Goal: Information Seeking & Learning: Learn about a topic

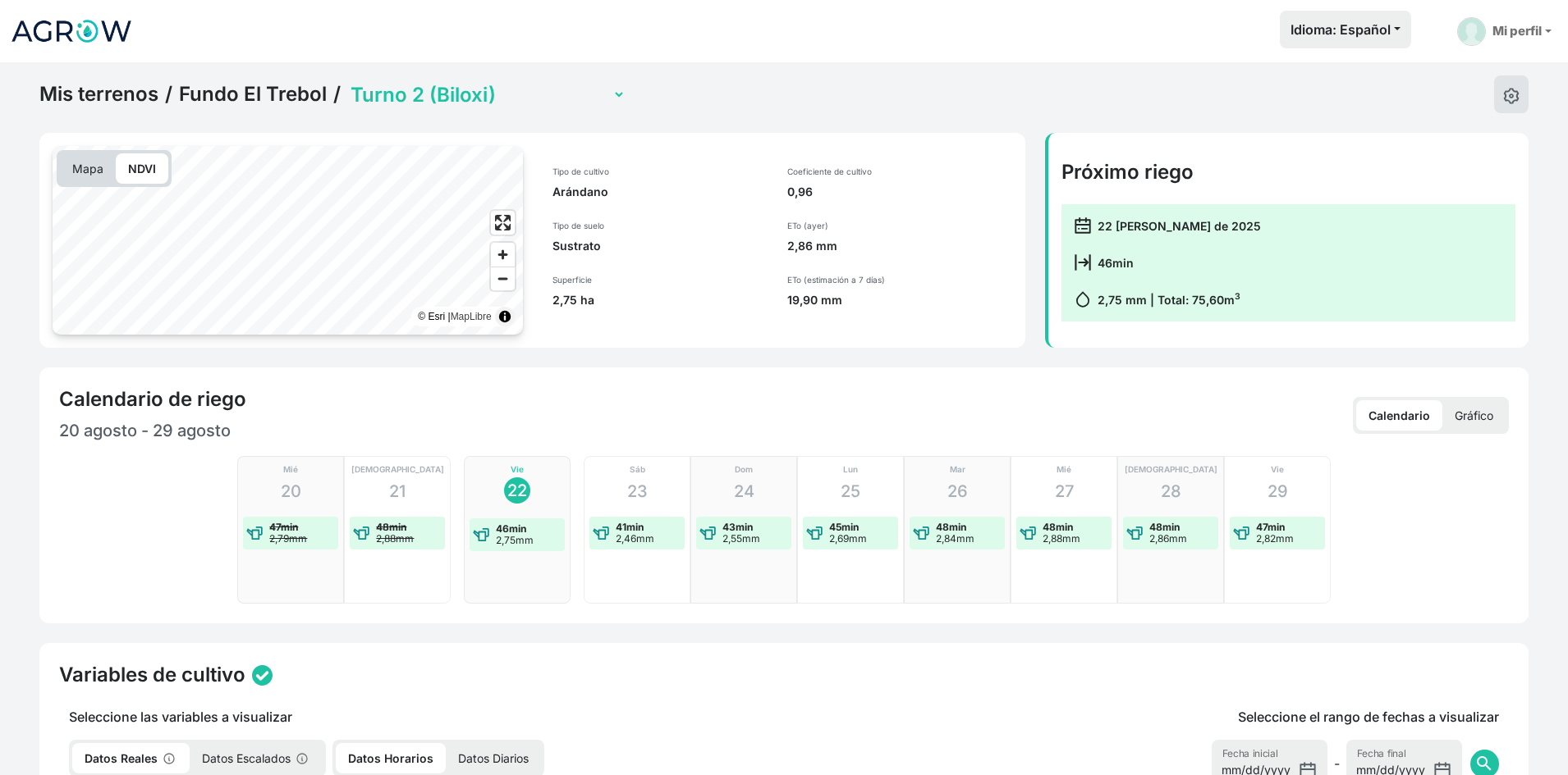
select select "2279"
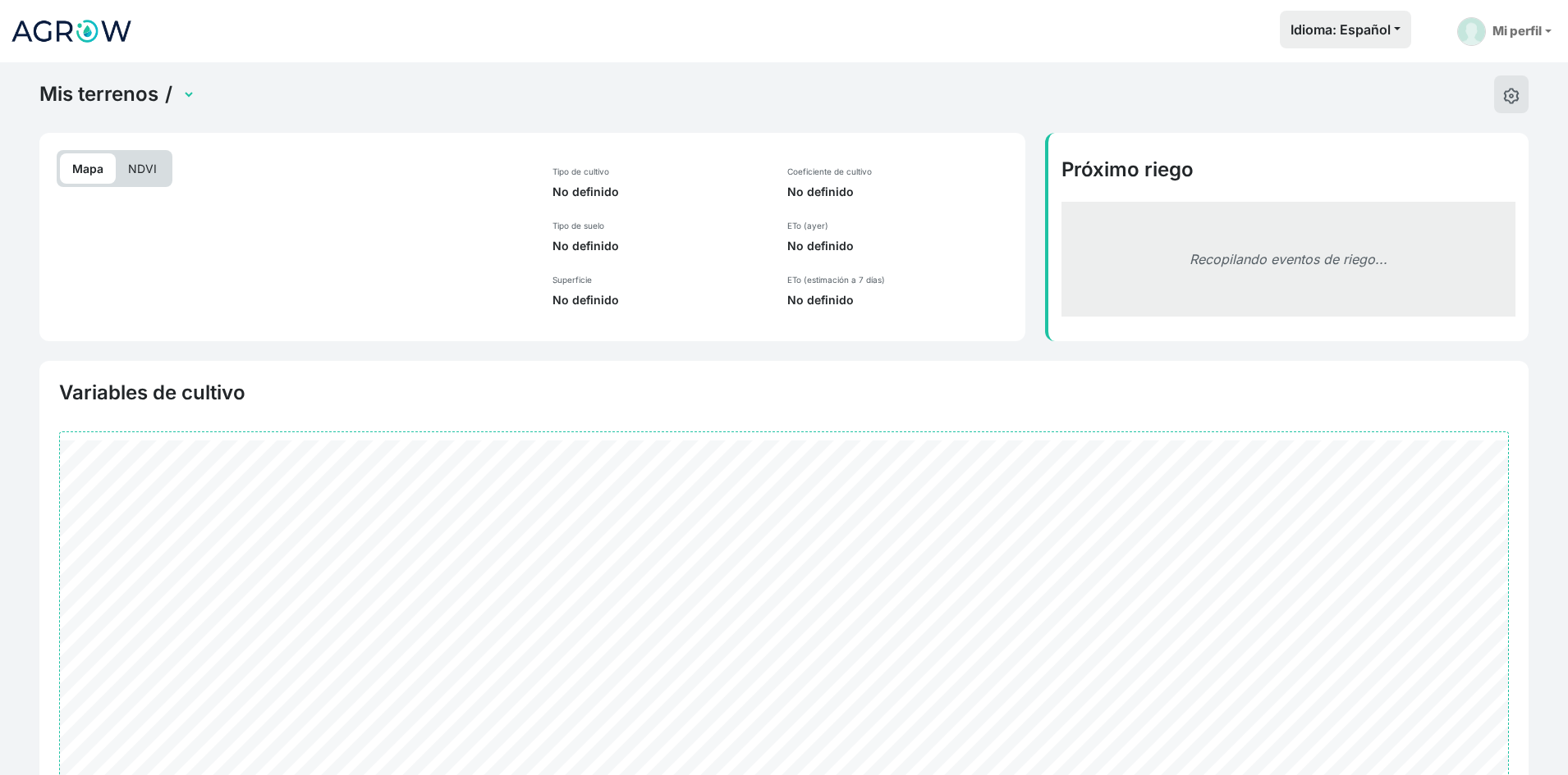
scroll to position [160, 0]
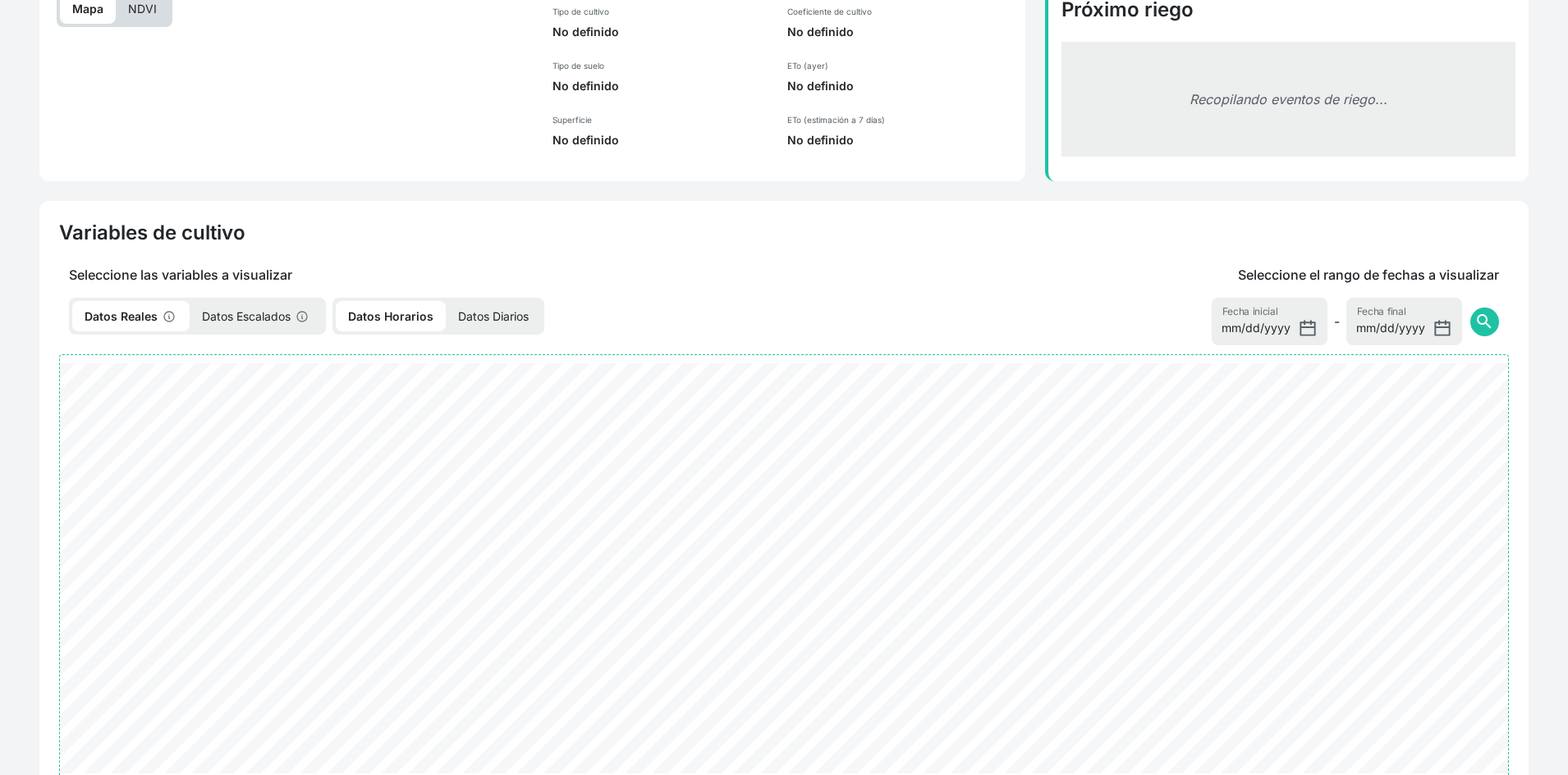
select select "2279"
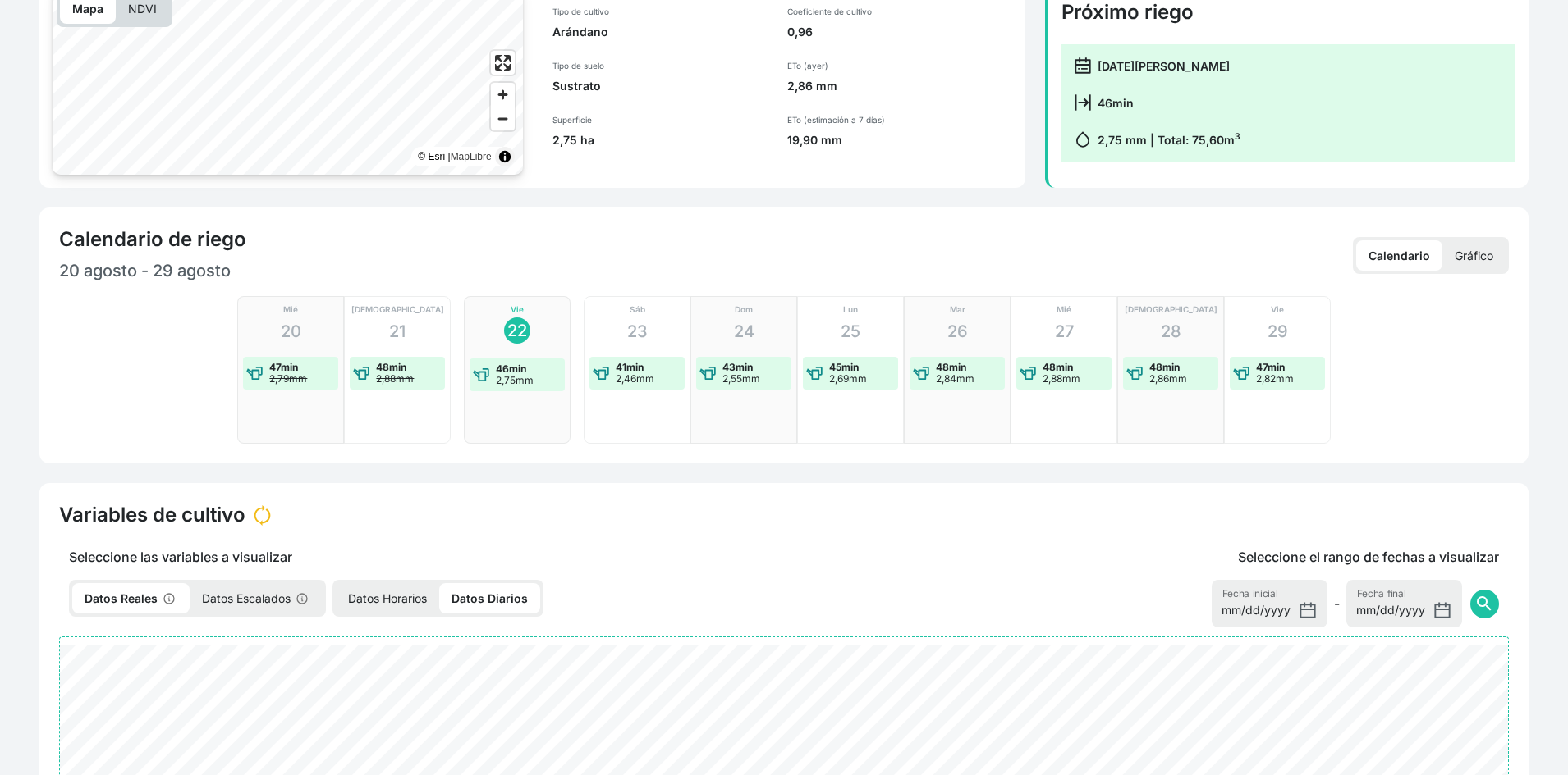
click at [154, 13] on p "NDVI" at bounding box center [143, 8] width 53 height 30
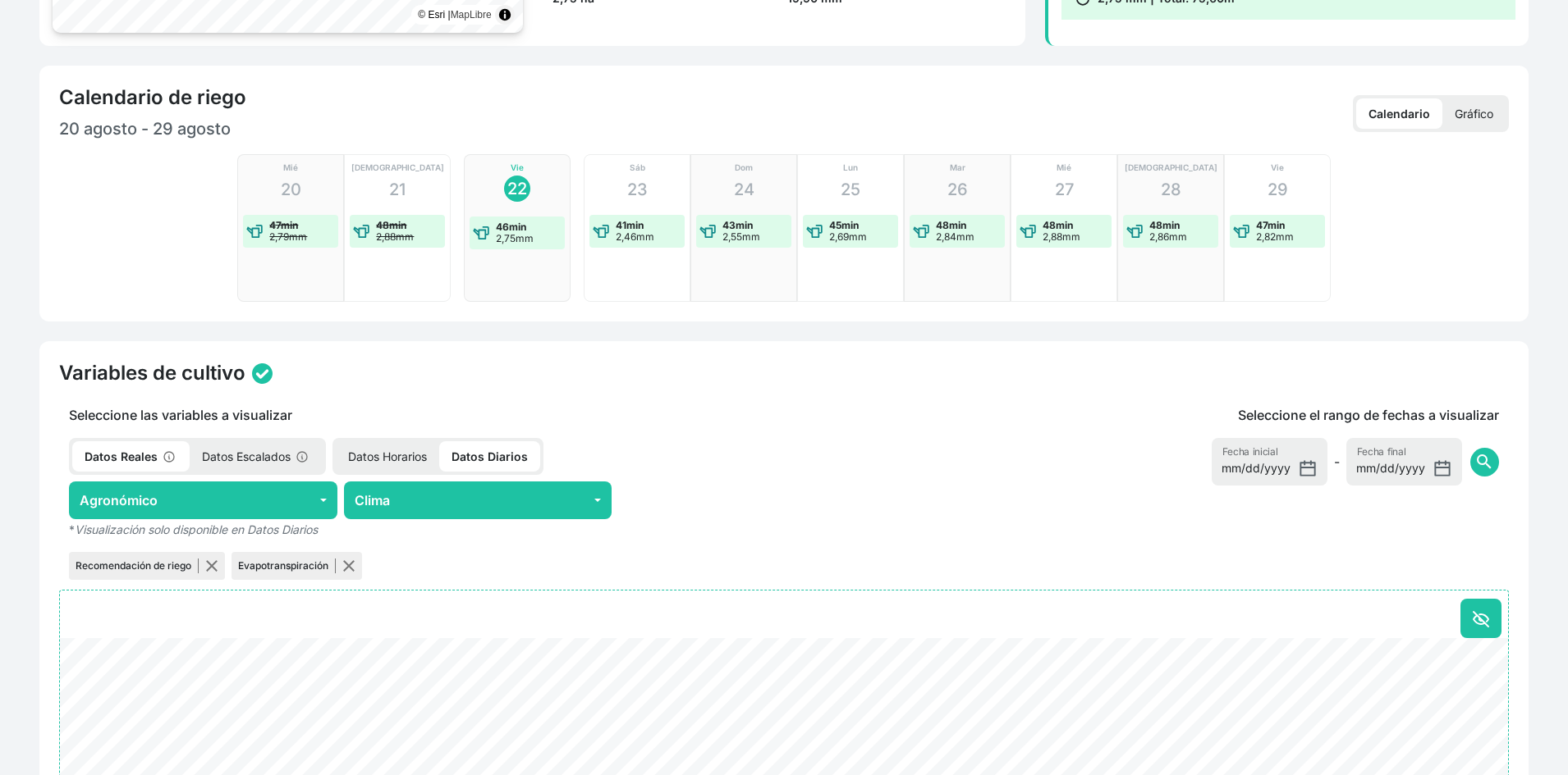
scroll to position [324, 0]
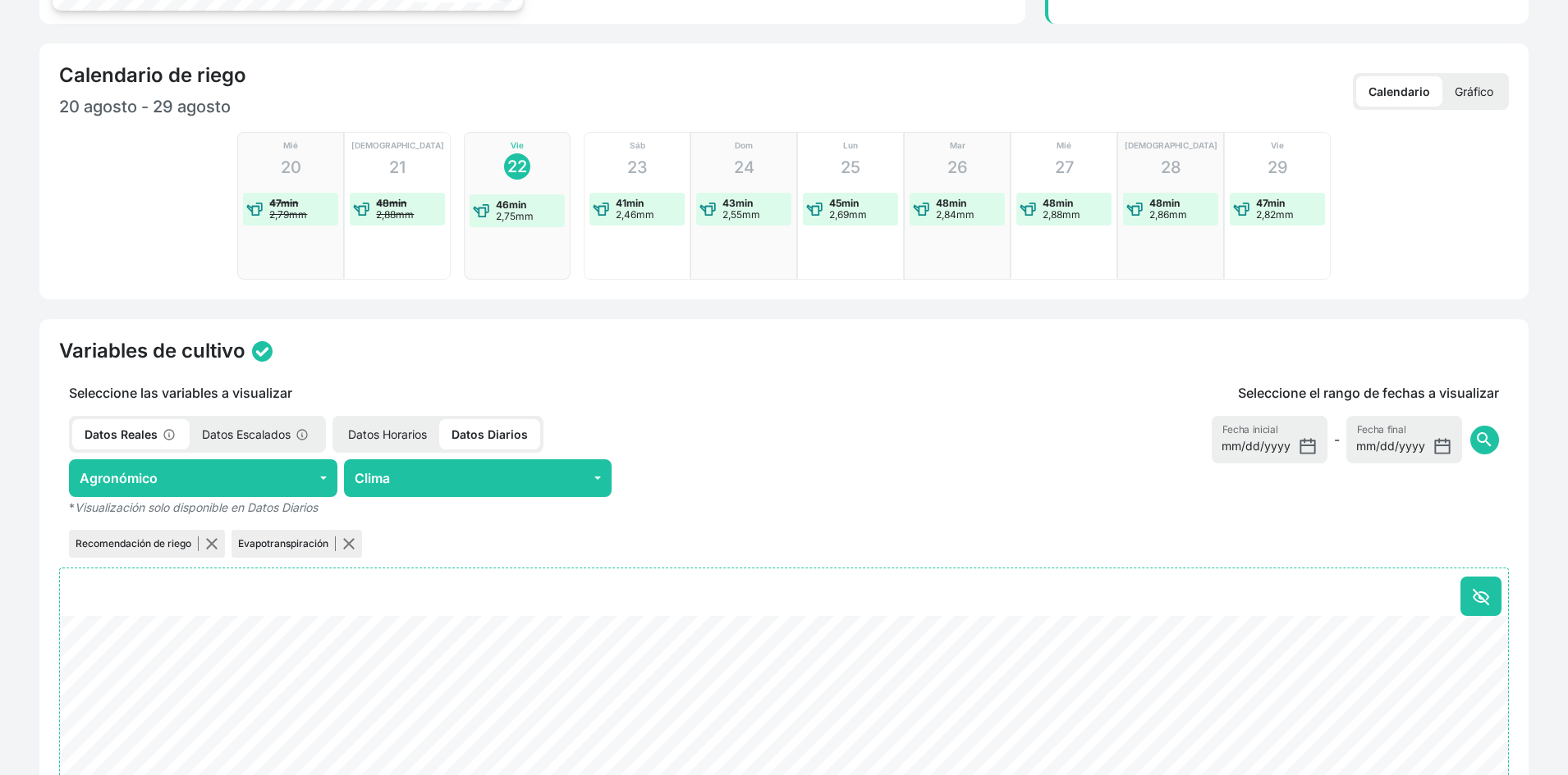
click at [384, 431] on p "Datos Horarios" at bounding box center [386, 434] width 103 height 30
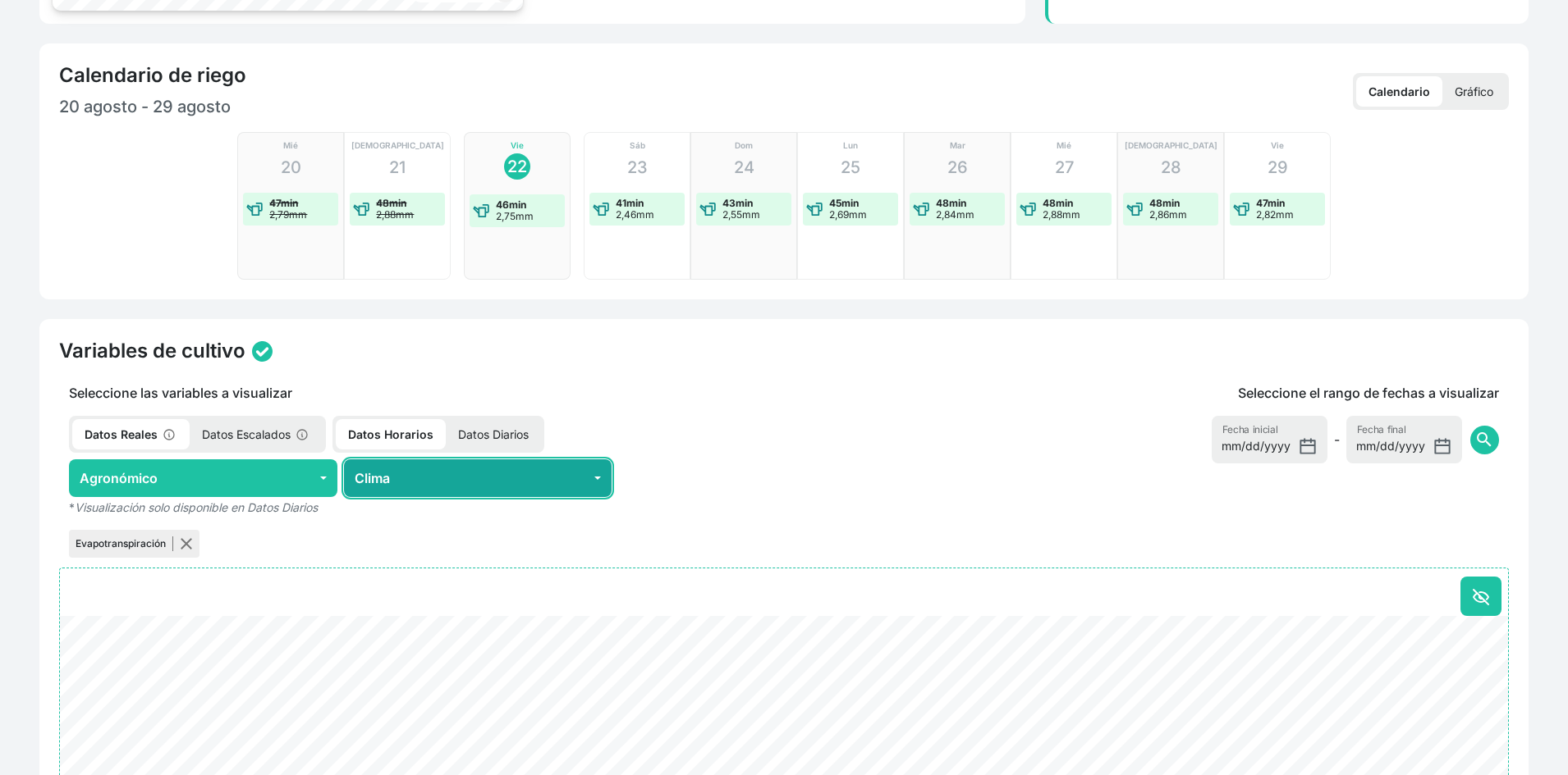
drag, startPoint x: 439, startPoint y: 477, endPoint x: 454, endPoint y: 477, distance: 15.0
click at [440, 477] on button "Clima" at bounding box center [478, 479] width 268 height 38
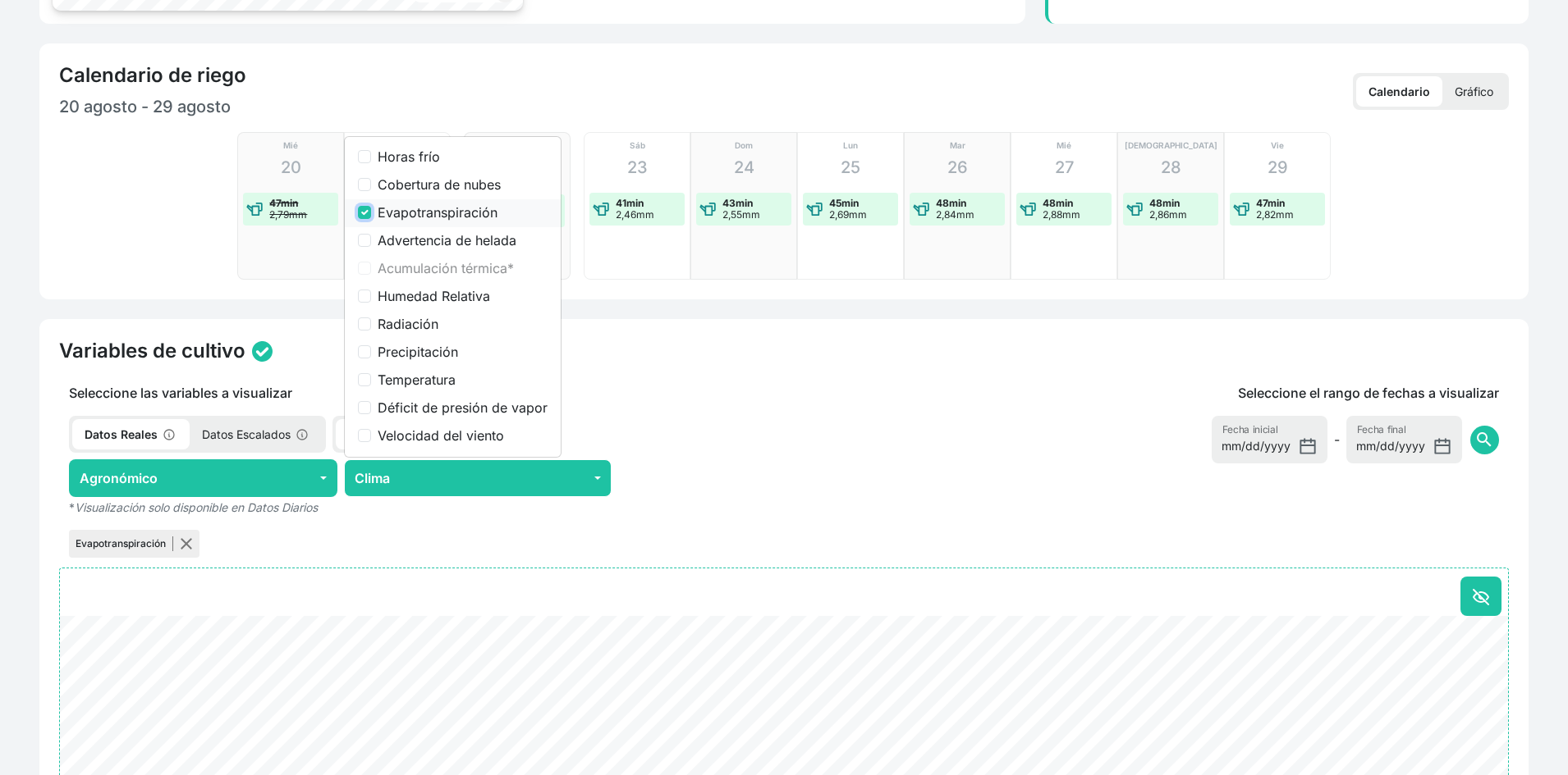
click at [361, 213] on input "Evapotranspiración" at bounding box center [365, 212] width 13 height 13
checkbox input "false"
click at [438, 408] on label "Déficit de presión de vapor" at bounding box center [463, 407] width 170 height 20
click at [371, 408] on input "Déficit de presión de vapor" at bounding box center [365, 408] width 13 height 13
checkbox input "true"
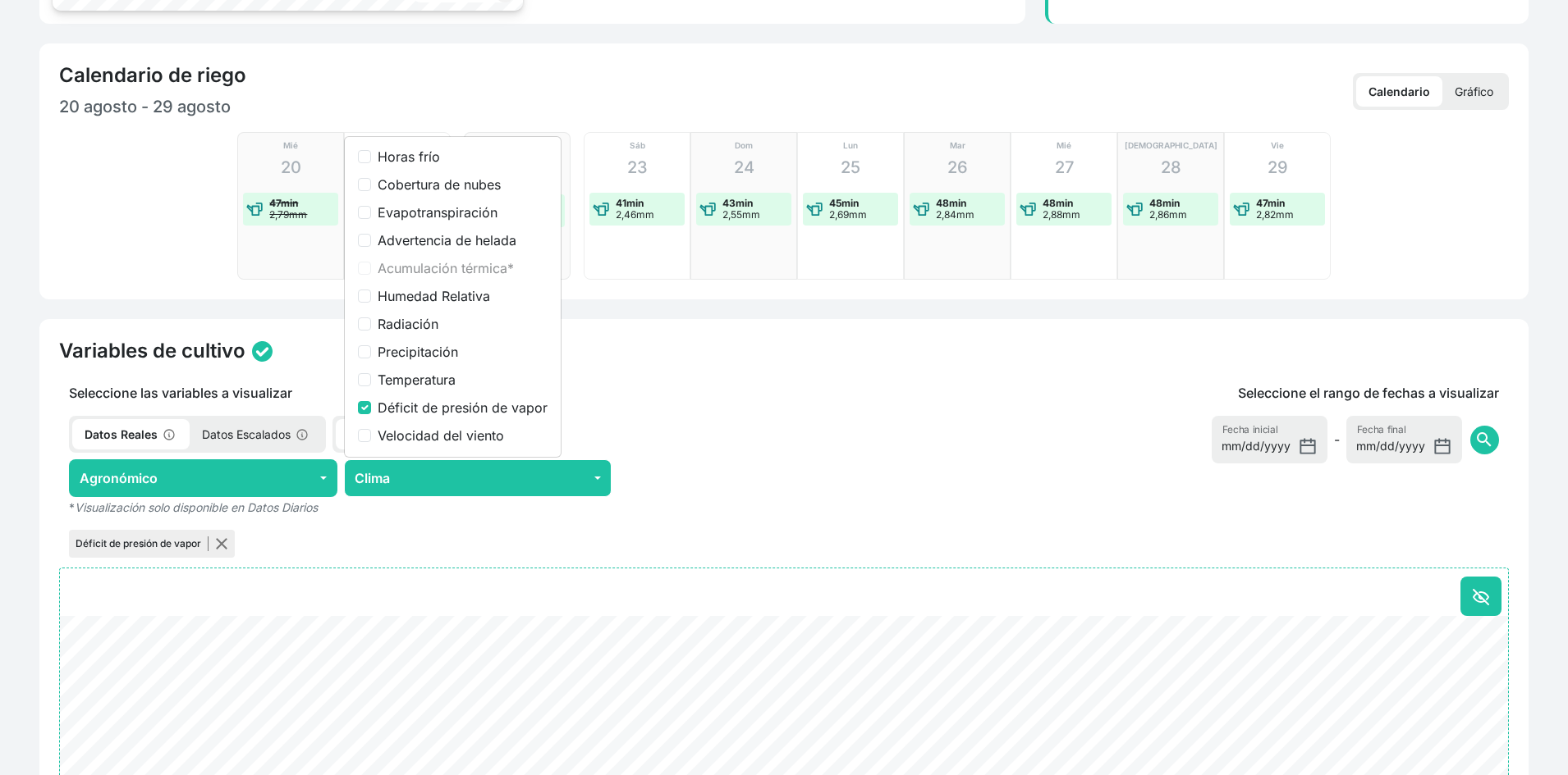
click at [763, 412] on div "Seleccione las variables a visualizar Datos Reales Datos Escalados Datos Horari…" at bounding box center [477, 472] width 857 height 178
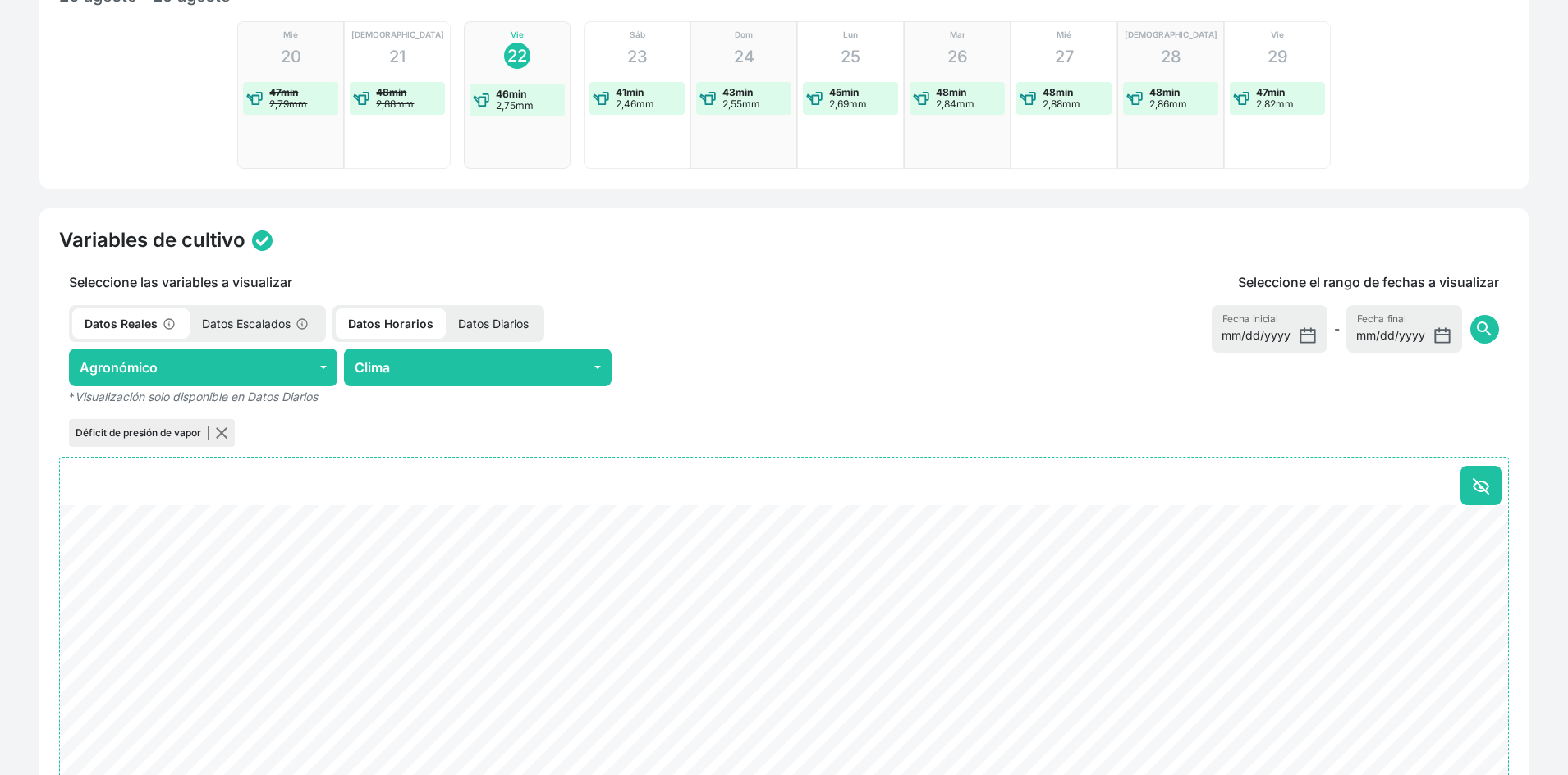
scroll to position [570, 0]
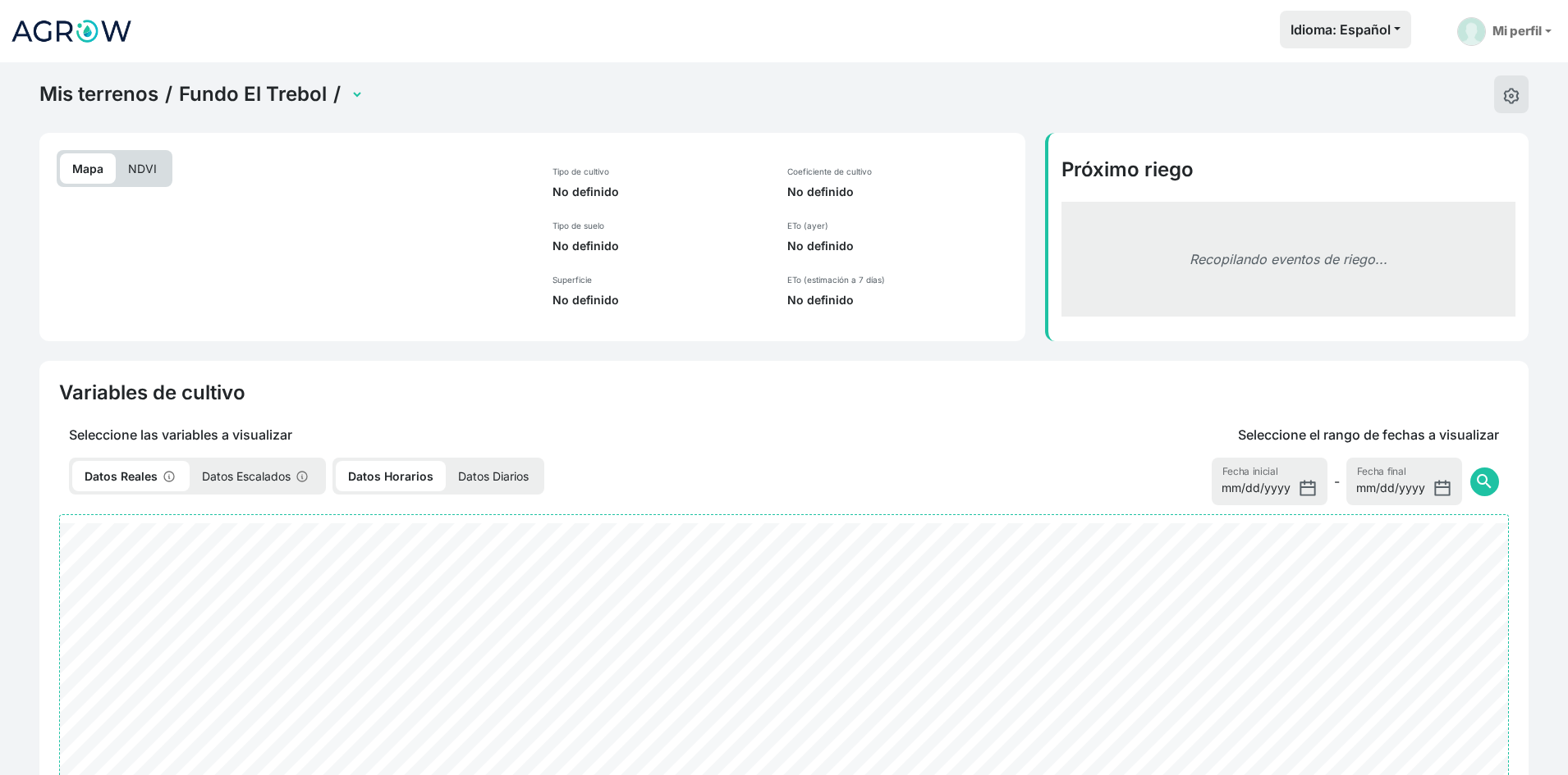
select select "2279"
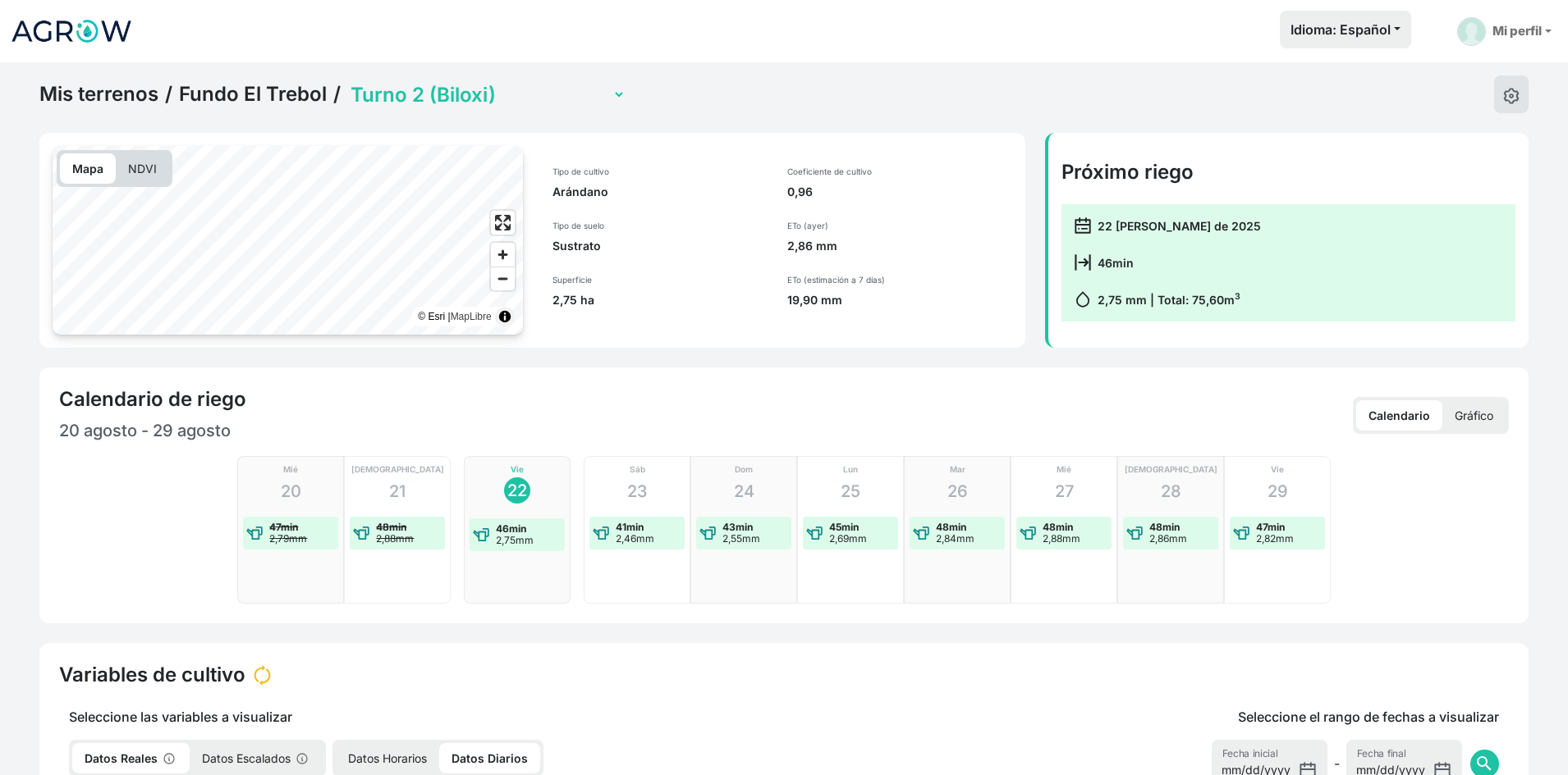
click at [145, 178] on p "NDVI" at bounding box center [143, 168] width 53 height 30
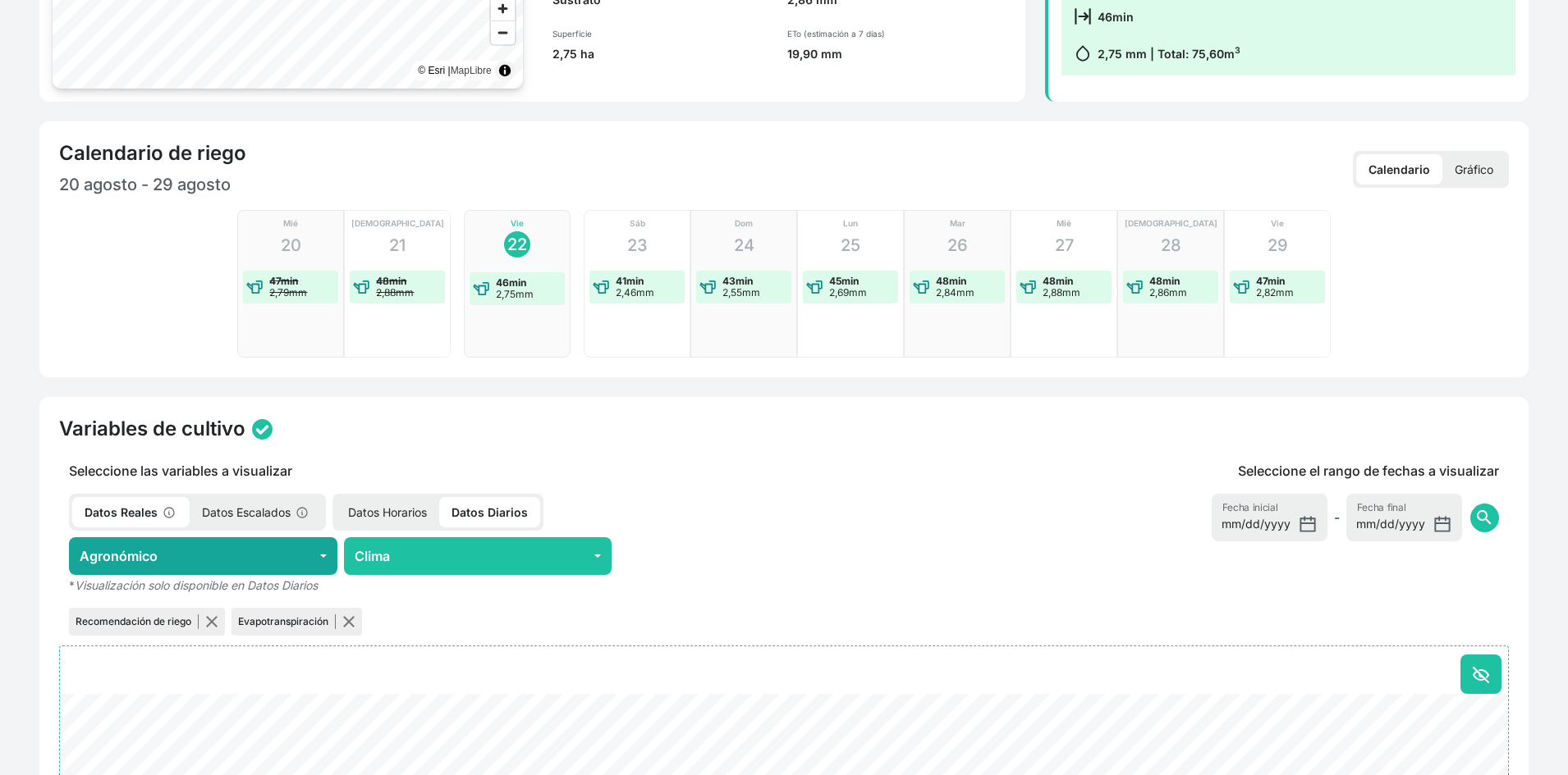
scroll to position [329, 0]
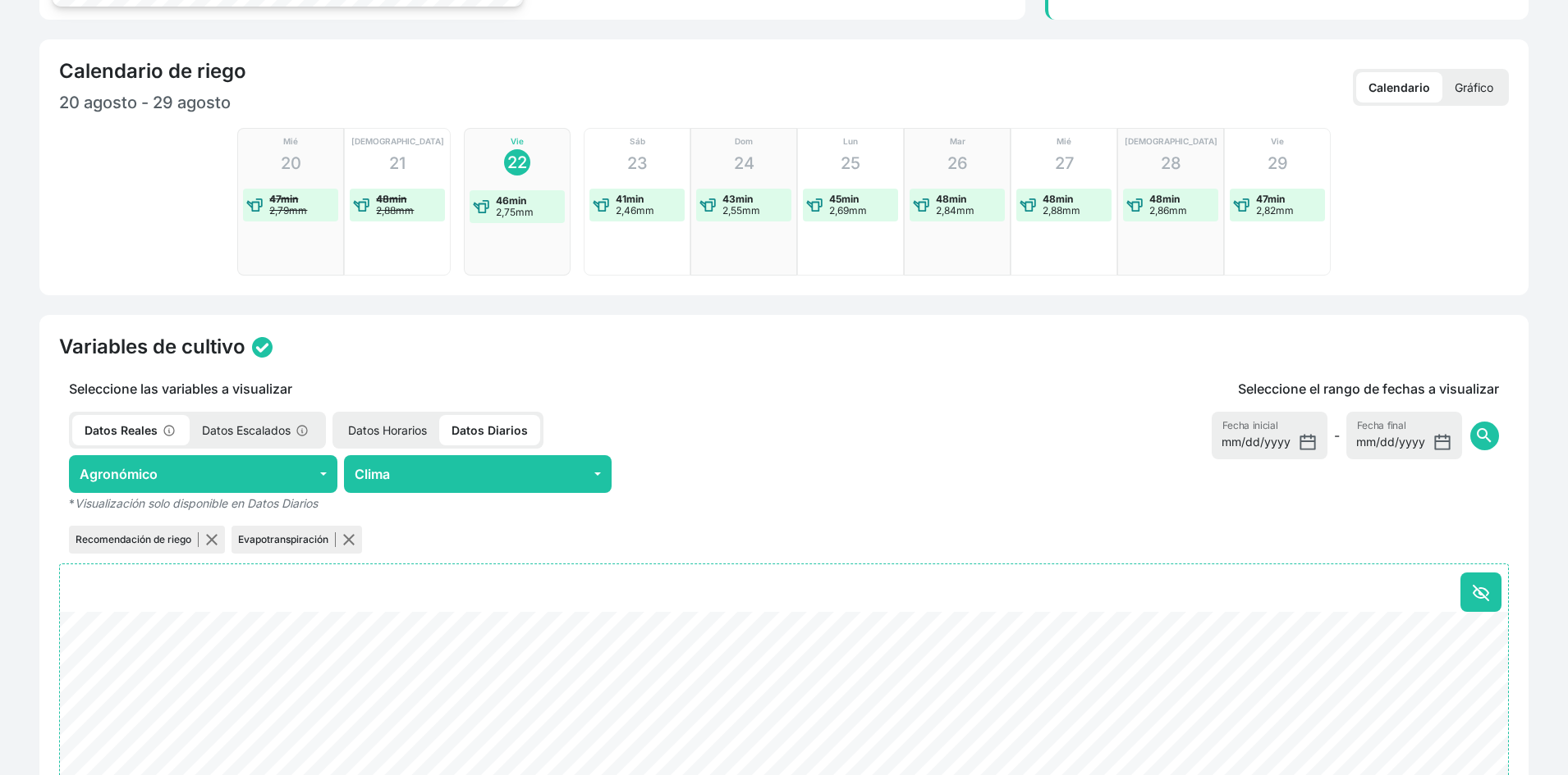
click at [385, 416] on p "Datos Horarios" at bounding box center [386, 430] width 103 height 30
click at [379, 427] on p "Datos Horarios" at bounding box center [390, 430] width 110 height 30
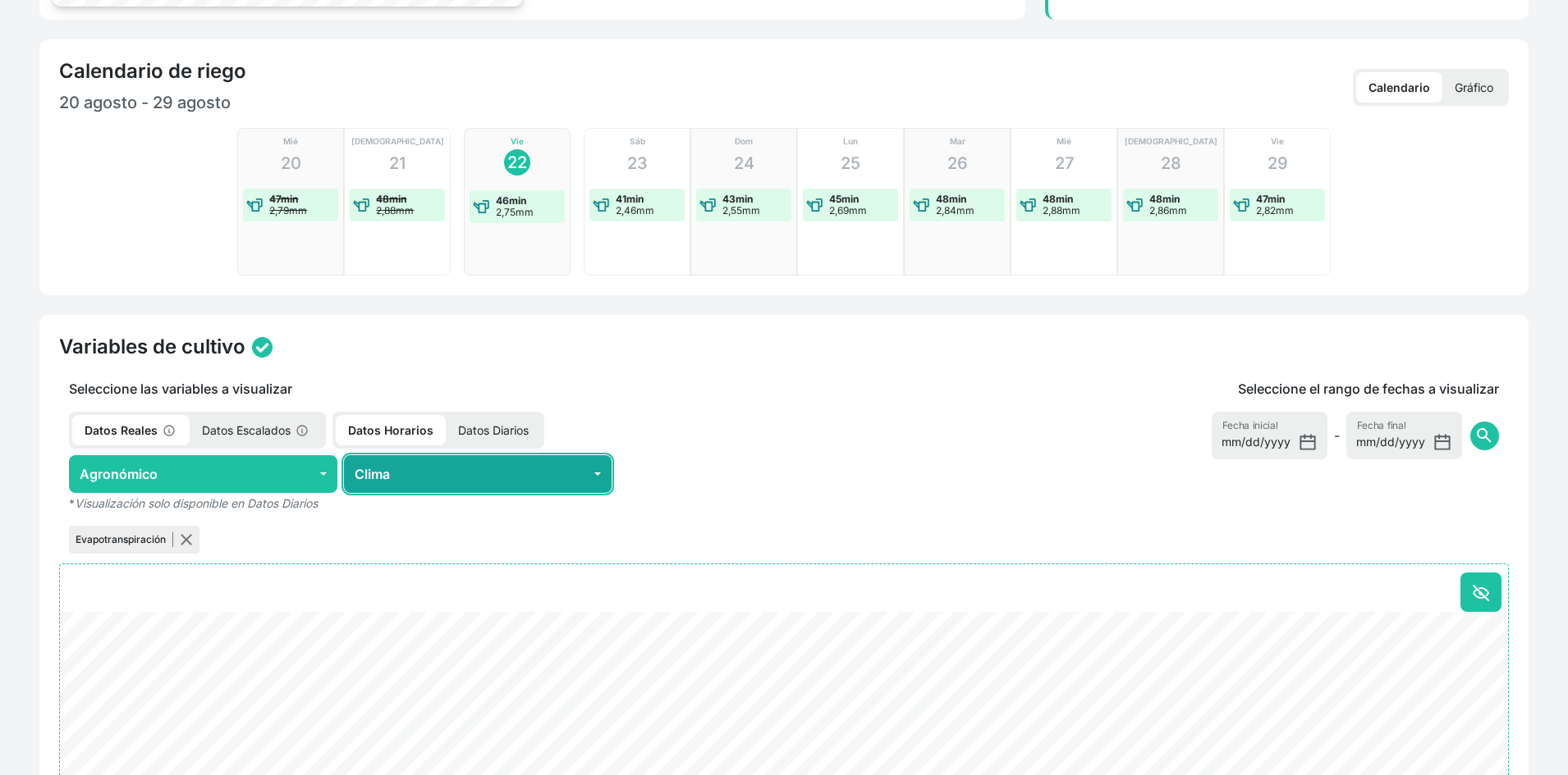
click at [577, 478] on button "Clima" at bounding box center [478, 474] width 268 height 38
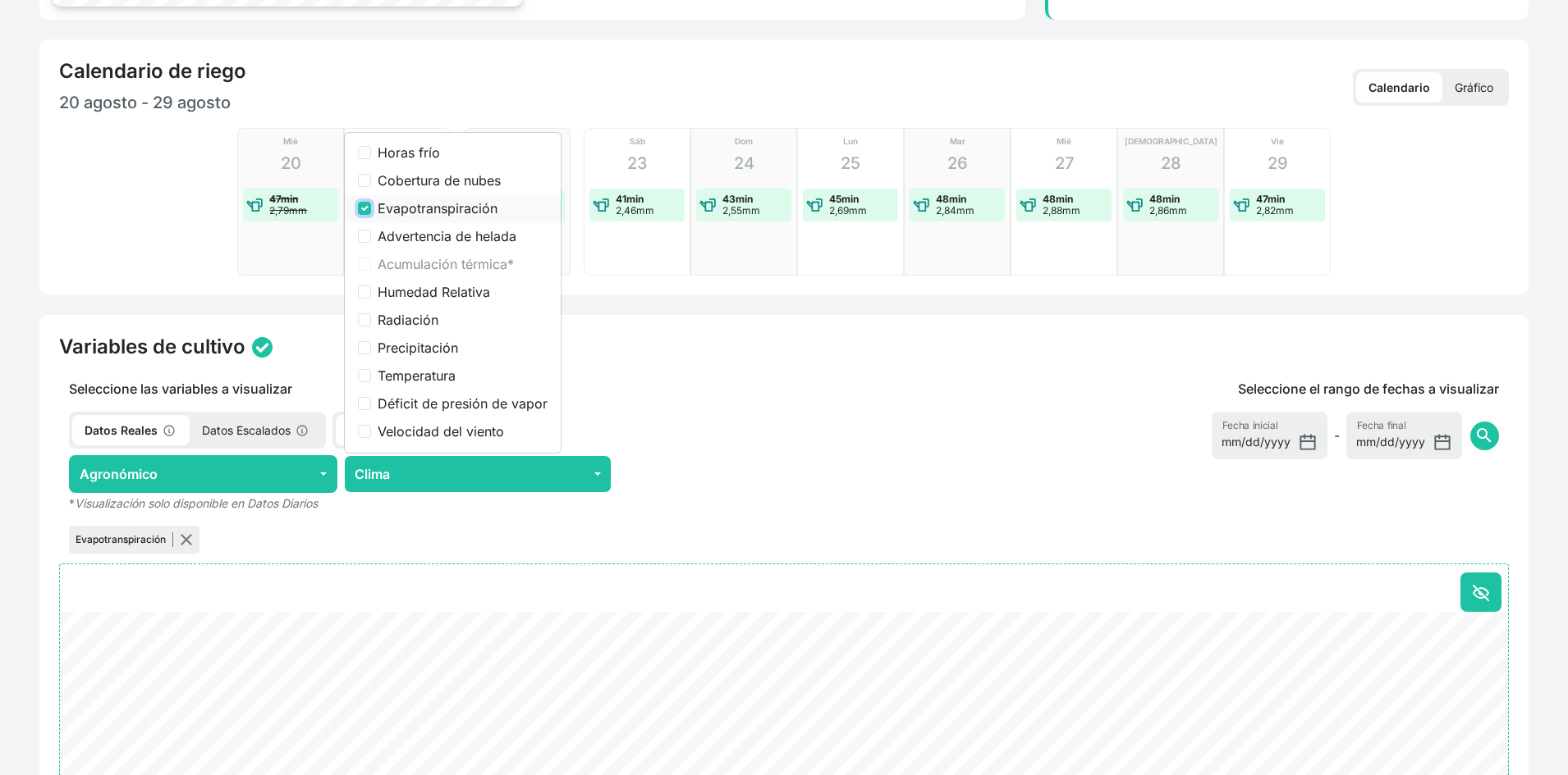
click at [367, 206] on input "Evapotranspiración" at bounding box center [365, 209] width 13 height 13
checkbox input "false"
click at [458, 407] on label "Déficit de presión de vapor" at bounding box center [463, 403] width 170 height 20
click at [371, 407] on input "Déficit de presión de vapor" at bounding box center [365, 404] width 13 height 13
checkbox input "true"
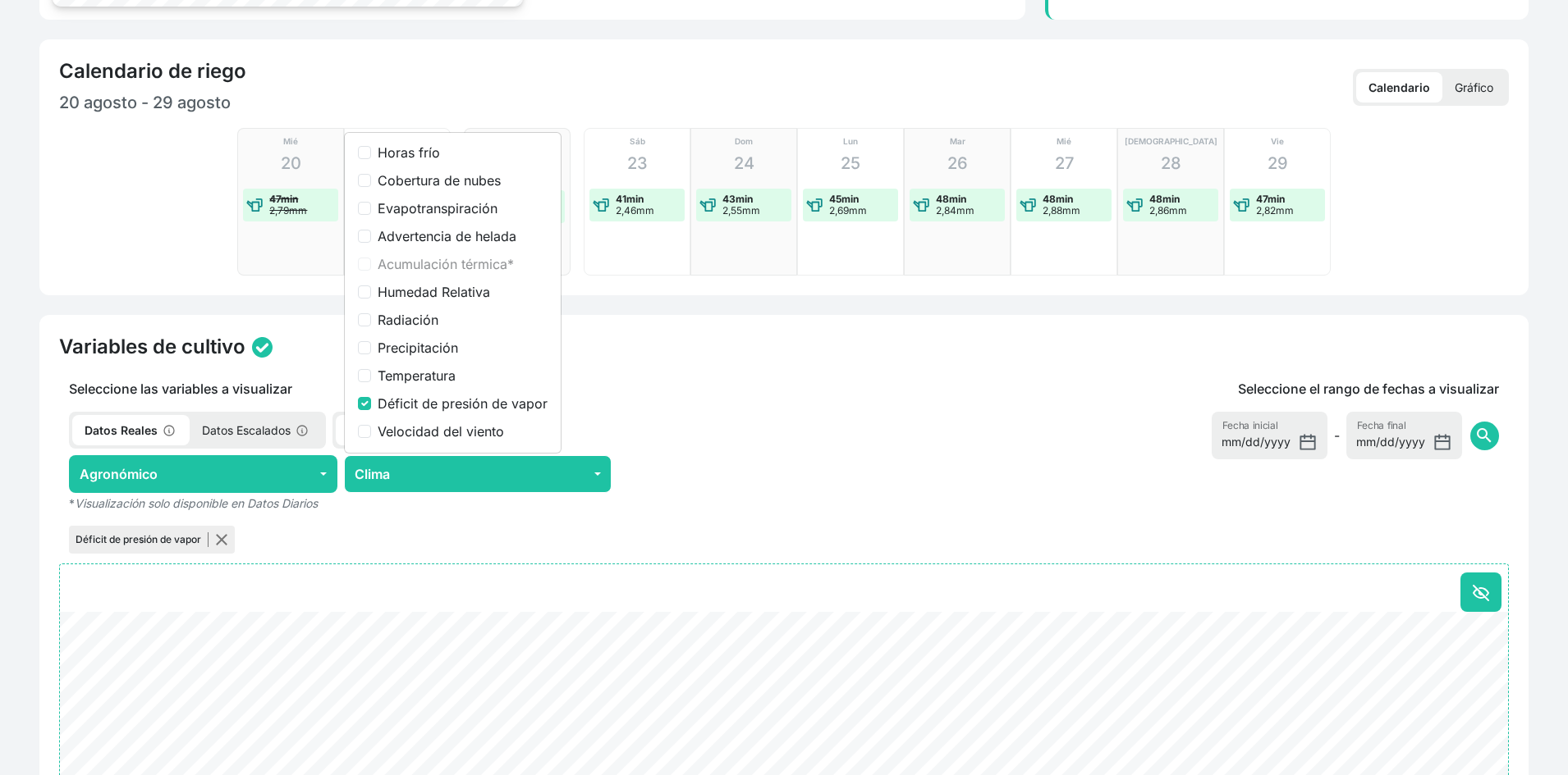
click at [723, 385] on p "Seleccione las variables a visualizar" at bounding box center [478, 388] width 837 height 20
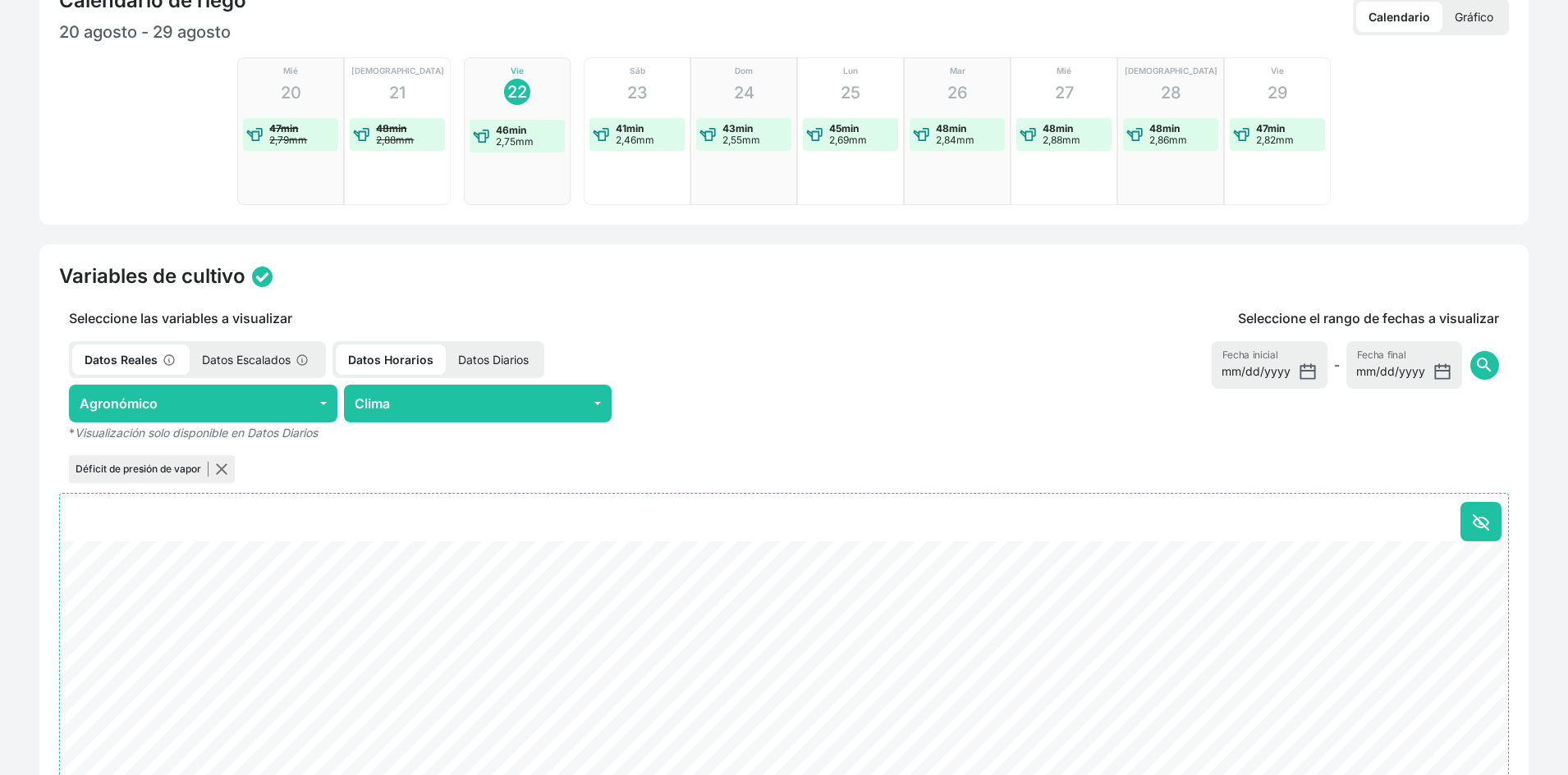
scroll to position [492, 0]
